Goal: Information Seeking & Learning: Check status

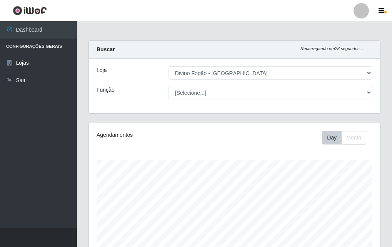
select select "499"
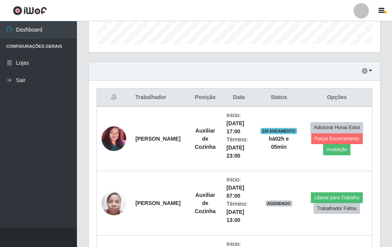
scroll to position [160, 291]
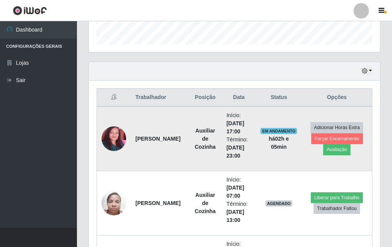
click at [210, 126] on td "Auxiliar de Cozinha" at bounding box center [204, 138] width 33 height 65
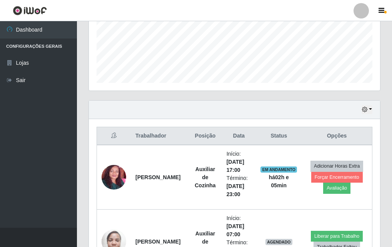
scroll to position [448, 0]
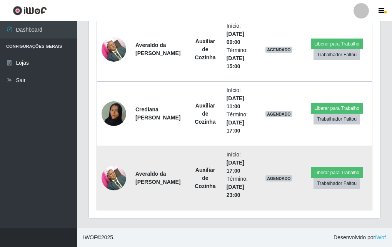
click at [112, 178] on img at bounding box center [114, 177] width 25 height 33
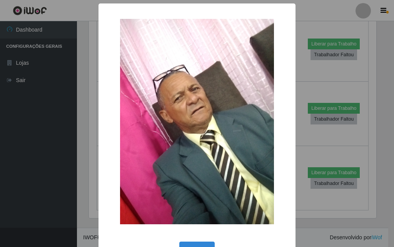
drag, startPoint x: 112, startPoint y: 120, endPoint x: 107, endPoint y: 122, distance: 5.7
click at [111, 120] on div "×" at bounding box center [197, 121] width 182 height 220
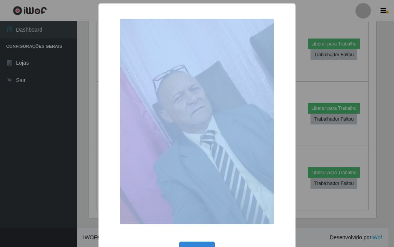
click at [103, 127] on div "× OK Cancel" at bounding box center [196, 136] width 197 height 266
click at [95, 135] on div "× OK Cancel" at bounding box center [197, 123] width 394 height 247
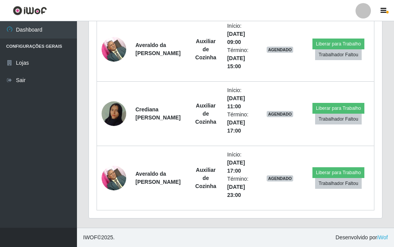
scroll to position [160, 291]
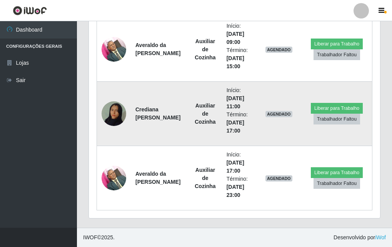
click at [109, 118] on img at bounding box center [114, 114] width 25 height 44
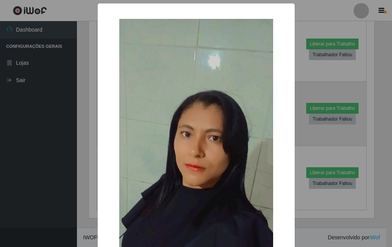
scroll to position [160, 287]
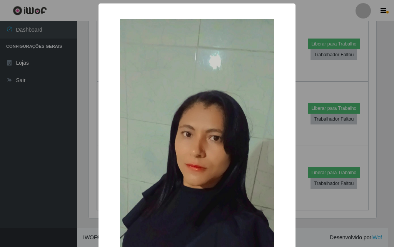
drag, startPoint x: 38, startPoint y: 187, endPoint x: 46, endPoint y: 180, distance: 11.4
click at [40, 187] on div "× OK Cancel" at bounding box center [197, 123] width 394 height 247
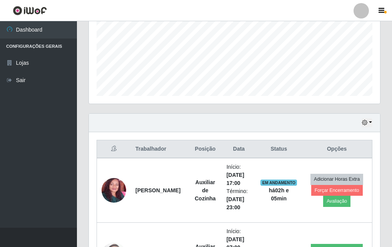
scroll to position [256, 0]
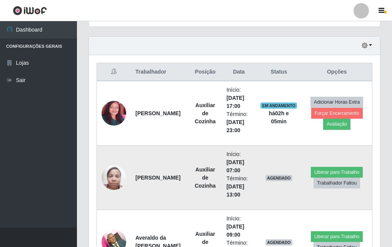
click at [111, 173] on img at bounding box center [114, 177] width 25 height 33
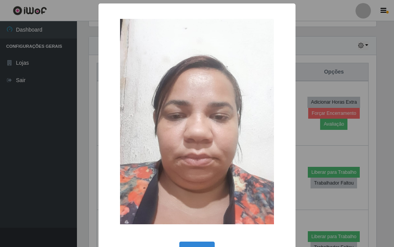
click at [84, 181] on div "× OK Cancel" at bounding box center [197, 123] width 394 height 247
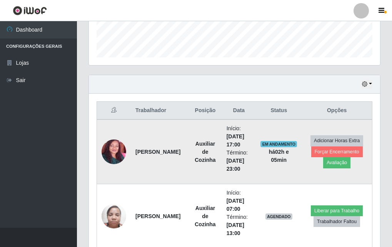
scroll to position [64, 0]
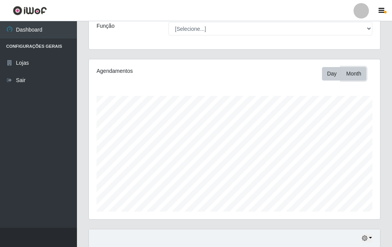
click at [355, 68] on button "Month" at bounding box center [353, 73] width 25 height 13
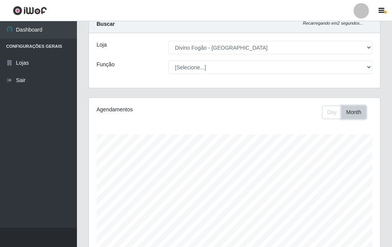
scroll to position [0, 0]
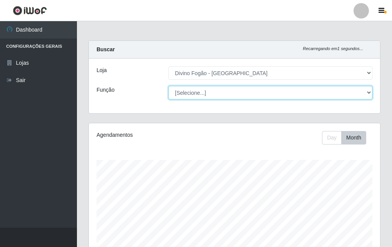
drag, startPoint x: 171, startPoint y: 89, endPoint x: 179, endPoint y: 95, distance: 9.4
click at [171, 89] on select "[Selecione...] ASG ASG + ASG ++ Auxiliar de Cozinha Auxiliar de Cozinha + Auxil…" at bounding box center [270, 92] width 204 height 13
click at [168, 86] on select "[Selecione...] ASG ASG + ASG ++ Auxiliar de Cozinha Auxiliar de Cozinha + Auxil…" at bounding box center [270, 92] width 204 height 13
drag, startPoint x: 215, startPoint y: 97, endPoint x: 215, endPoint y: 93, distance: 4.2
click at [215, 93] on select "[Selecione...] ASG ASG + ASG ++ Auxiliar de Cozinha Auxiliar de Cozinha + Auxil…" at bounding box center [270, 92] width 204 height 13
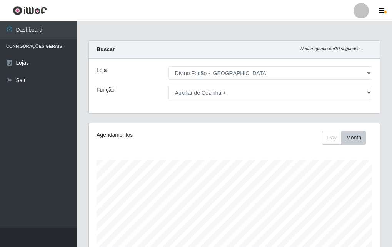
drag, startPoint x: 203, startPoint y: 100, endPoint x: 208, endPoint y: 91, distance: 10.5
click at [203, 99] on div "Loja [Selecione...] Divino Fogão - Campina Grande Função [Selecione...] ASG ASG…" at bounding box center [234, 85] width 291 height 55
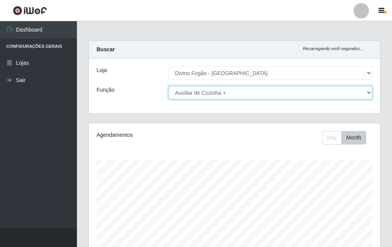
click at [209, 88] on select "[Selecione...] ASG ASG + ASG ++ Auxiliar de Cozinha Auxiliar de Cozinha + Auxil…" at bounding box center [270, 92] width 204 height 13
click at [168, 86] on select "[Selecione...] ASG ASG + ASG ++ Auxiliar de Cozinha Auxiliar de Cozinha + Auxil…" at bounding box center [270, 92] width 204 height 13
click at [218, 92] on select "[Selecione...] ASG ASG + ASG ++ Auxiliar de Cozinha Auxiliar de Cozinha + Auxil…" at bounding box center [270, 92] width 204 height 13
click at [168, 86] on select "[Selecione...] ASG ASG + ASG ++ Auxiliar de Cozinha Auxiliar de Cozinha + Auxil…" at bounding box center [270, 92] width 204 height 13
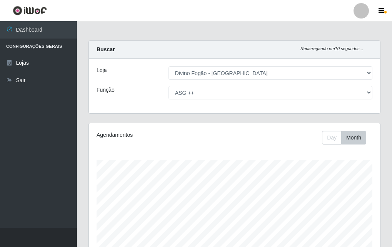
click at [207, 99] on div "Loja [Selecione...] Divino Fogão - Campina Grande Função [Selecione...] ASG ASG…" at bounding box center [234, 85] width 291 height 55
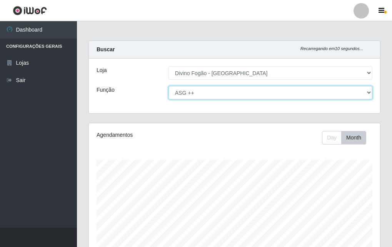
click at [214, 91] on select "[Selecione...] ASG ASG + ASG ++ Auxiliar de Cozinha Auxiliar de Cozinha + Auxil…" at bounding box center [270, 92] width 204 height 13
click at [168, 86] on select "[Selecione...] ASG ASG + ASG ++ Auxiliar de Cozinha Auxiliar de Cozinha + Auxil…" at bounding box center [270, 92] width 204 height 13
click at [234, 94] on select "[Selecione...] ASG ASG + ASG ++ Auxiliar de Cozinha Auxiliar de Cozinha + Auxil…" at bounding box center [270, 92] width 204 height 13
select select "9"
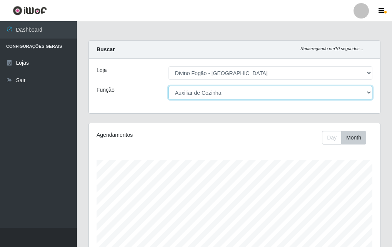
click at [168, 86] on select "[Selecione...] ASG ASG + ASG ++ Auxiliar de Cozinha Auxiliar de Cozinha + Auxil…" at bounding box center [270, 92] width 204 height 13
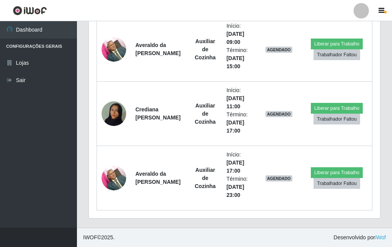
scroll to position [218, 0]
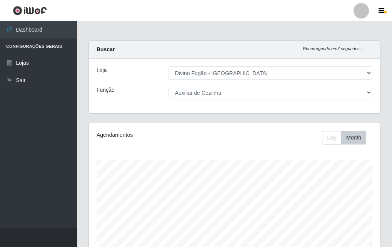
click at [258, 48] on div "Buscar Recarregando em 7 segundos..." at bounding box center [234, 50] width 291 height 18
click at [358, 10] on div at bounding box center [360, 10] width 15 height 15
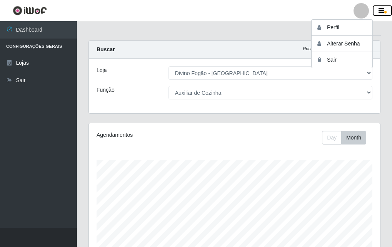
click at [379, 10] on icon "button" at bounding box center [381, 10] width 6 height 7
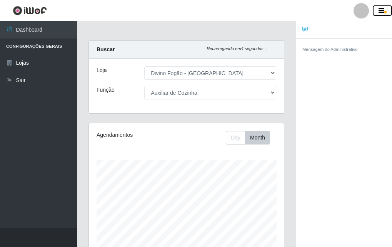
click at [379, 10] on icon "button" at bounding box center [381, 10] width 6 height 7
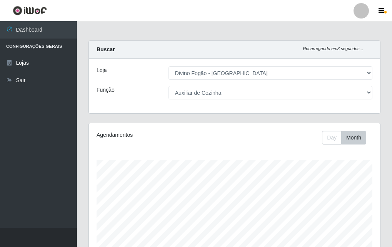
click at [370, 13] on link at bounding box center [361, 10] width 23 height 15
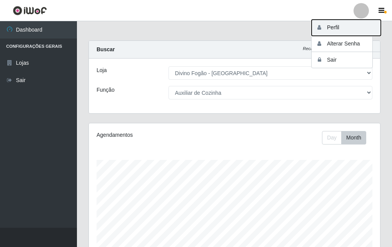
click at [348, 30] on button "Perfil" at bounding box center [346, 28] width 69 height 16
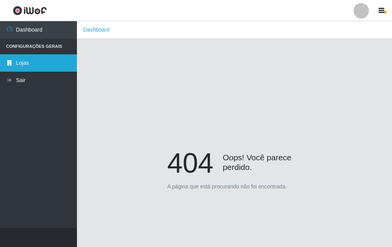
click at [30, 60] on link "Lojas" at bounding box center [38, 62] width 77 height 17
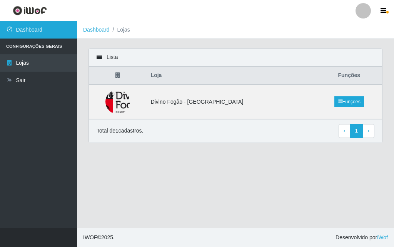
click at [42, 32] on link "Dashboard" at bounding box center [38, 29] width 77 height 17
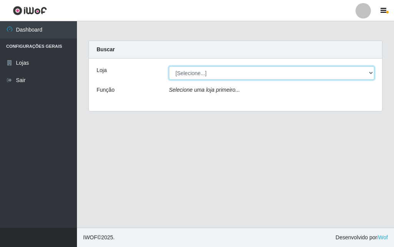
click at [193, 68] on select "[Selecione...] Divino Fogão - [GEOGRAPHIC_DATA]" at bounding box center [271, 72] width 205 height 13
click at [196, 80] on div "Loja [Selecione...] Divino Fogão - Campina Grande Função Selecione uma loja pri…" at bounding box center [235, 84] width 293 height 52
click at [197, 72] on select "[Selecione...] Divino Fogão - [GEOGRAPHIC_DATA]" at bounding box center [271, 72] width 205 height 13
select select "499"
click at [169, 66] on select "[Selecione...] Divino Fogão - [GEOGRAPHIC_DATA]" at bounding box center [271, 72] width 205 height 13
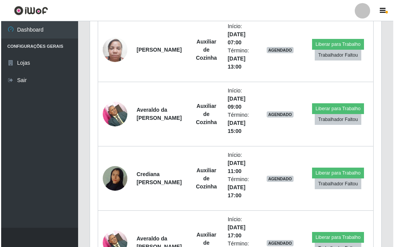
scroll to position [448, 0]
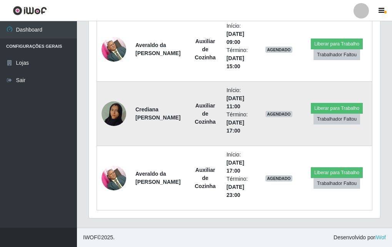
click at [112, 108] on img at bounding box center [114, 114] width 25 height 44
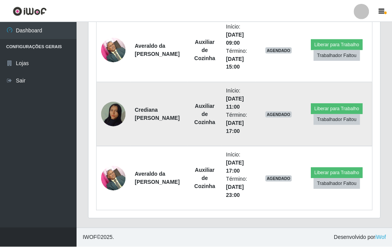
scroll to position [160, 287]
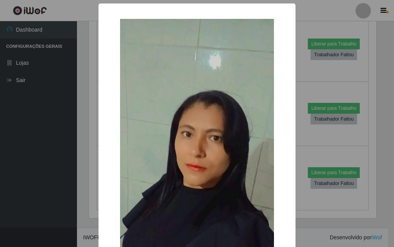
click at [25, 123] on div "× OK Cancel" at bounding box center [197, 123] width 394 height 247
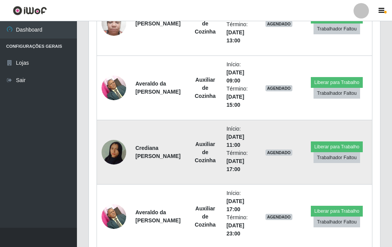
scroll to position [448, 0]
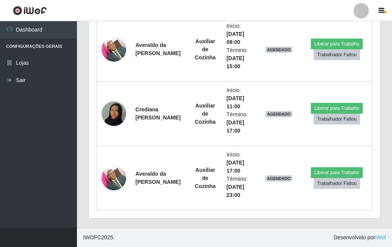
drag, startPoint x: 138, startPoint y: 112, endPoint x: 68, endPoint y: 95, distance: 71.6
click at [68, 95] on ul "Dashboard Configurações Gerais Lojas Sair" at bounding box center [38, 124] width 77 height 206
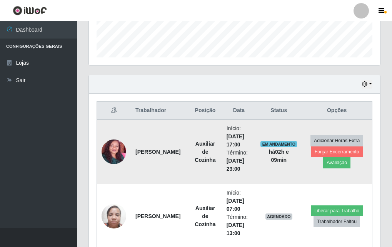
scroll to position [295, 0]
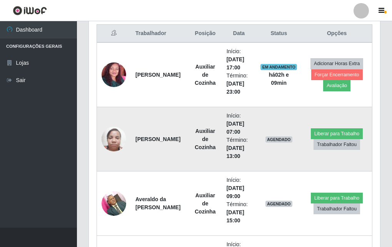
click at [114, 144] on img at bounding box center [114, 138] width 25 height 33
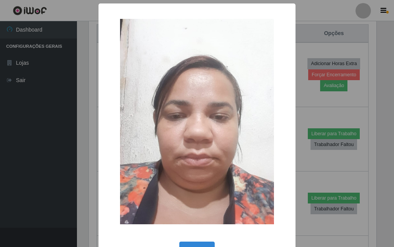
click at [51, 142] on div "× OK Cancel" at bounding box center [197, 123] width 394 height 247
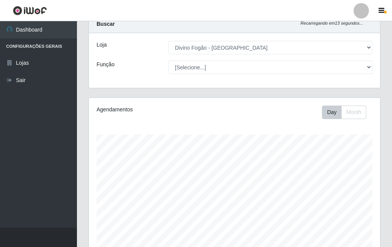
scroll to position [0, 0]
